Goal: Transaction & Acquisition: Book appointment/travel/reservation

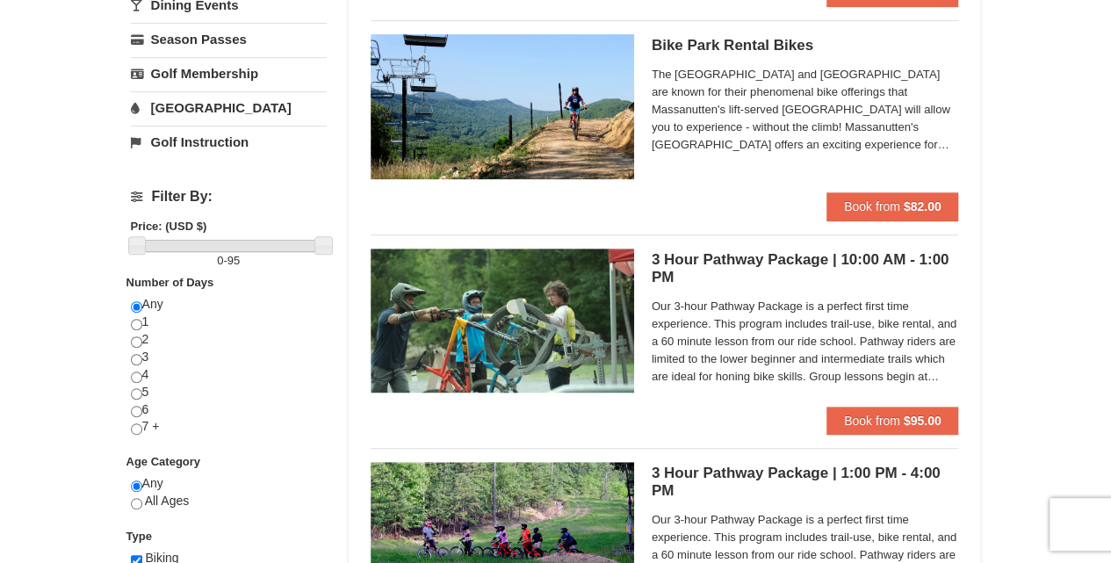
scroll to position [351, 0]
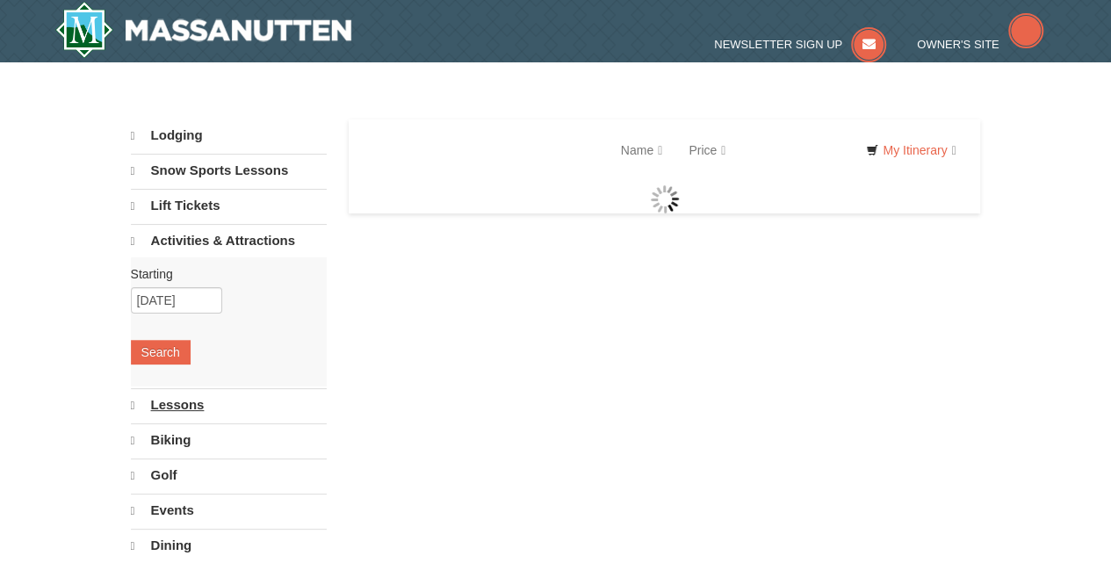
select select "9"
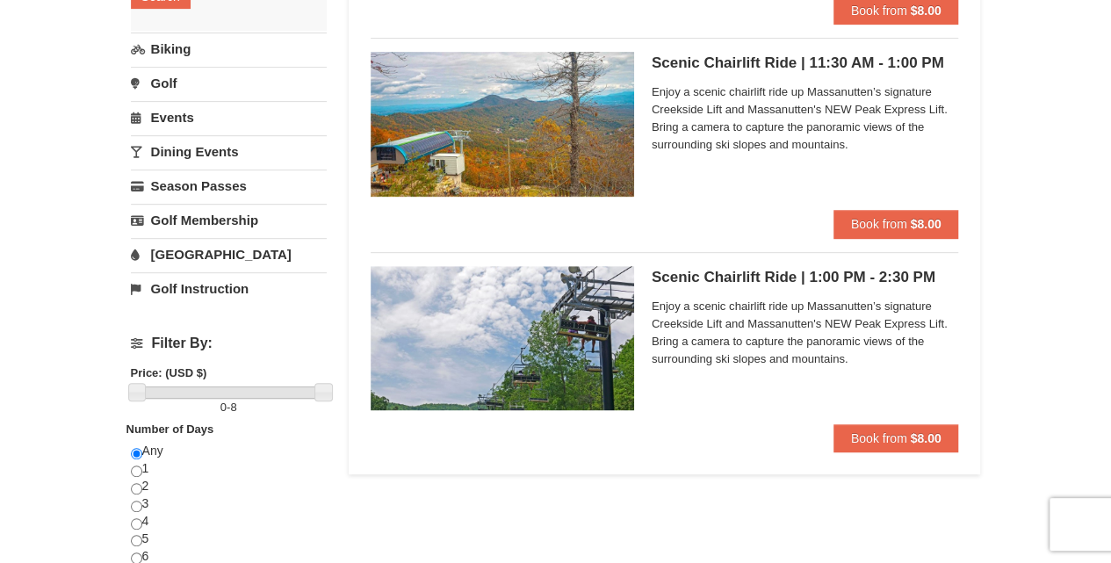
scroll to position [409, 0]
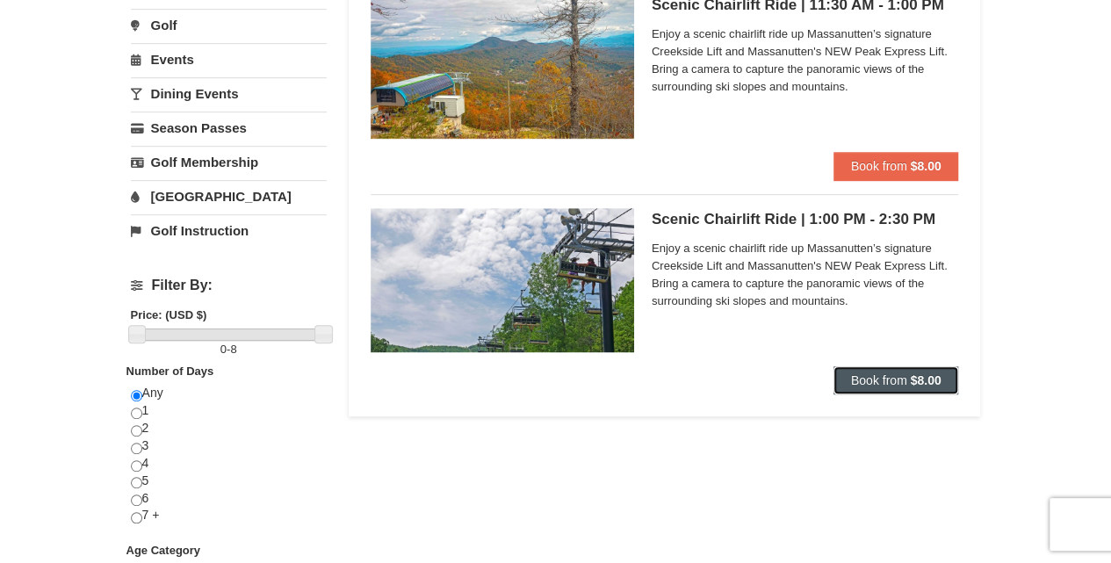
click at [898, 385] on span "Book from" at bounding box center [879, 380] width 56 height 14
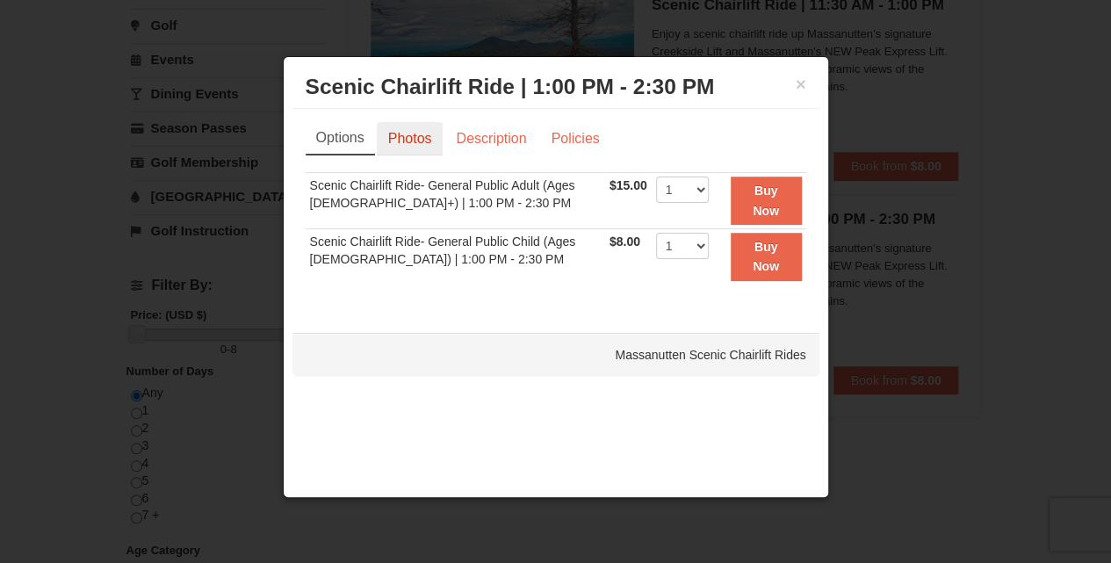
click at [401, 137] on link "Photos" at bounding box center [410, 138] width 67 height 33
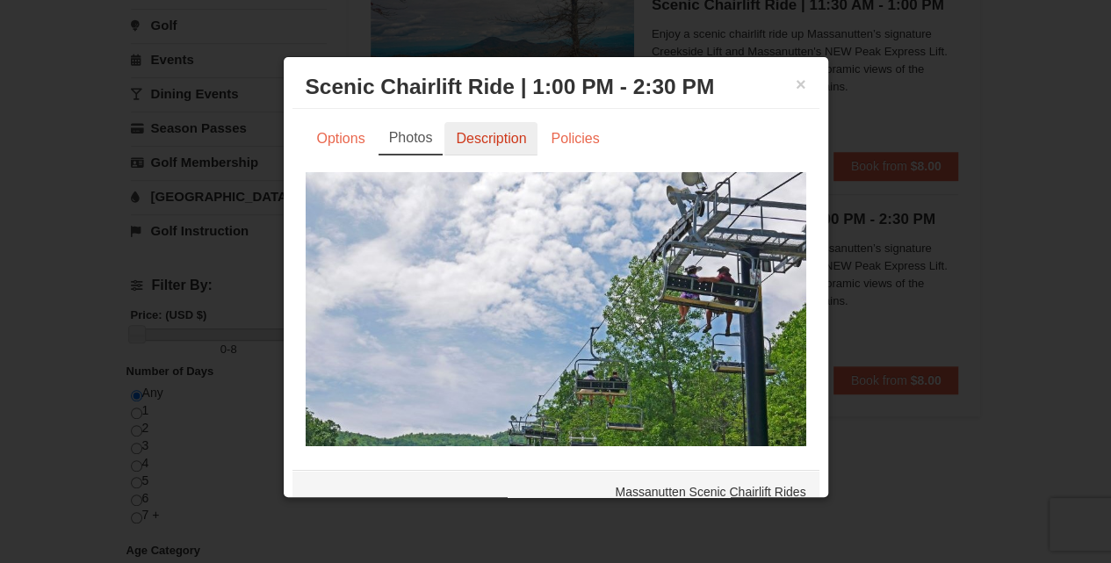
click at [485, 142] on link "Description" at bounding box center [490, 138] width 93 height 33
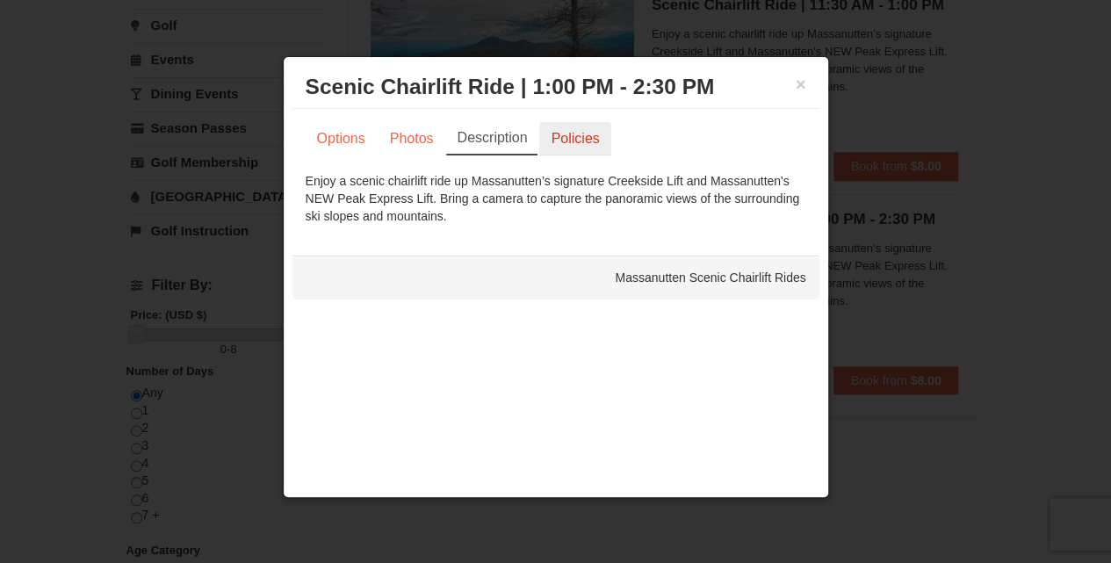
click at [567, 138] on link "Policies" at bounding box center [574, 138] width 71 height 33
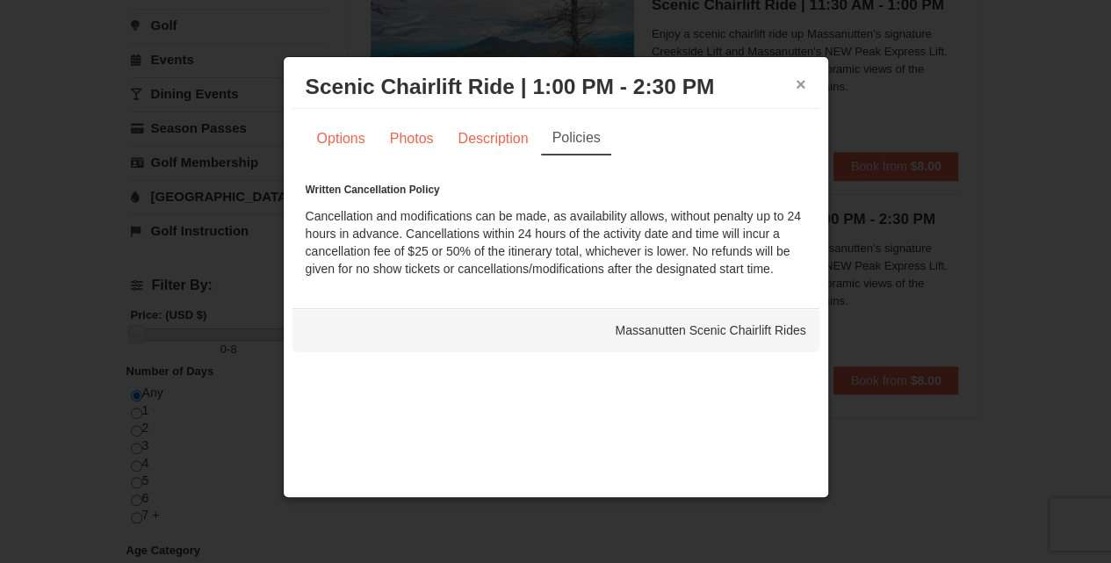
click at [799, 83] on button "×" at bounding box center [801, 85] width 11 height 18
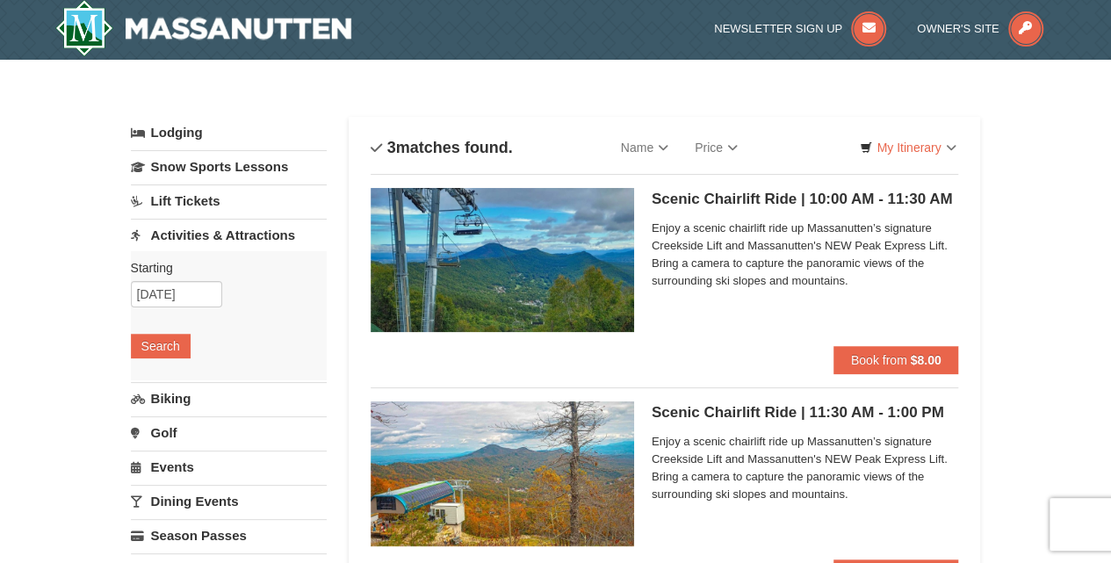
scroll to position [0, 0]
